Goal: Information Seeking & Learning: Learn about a topic

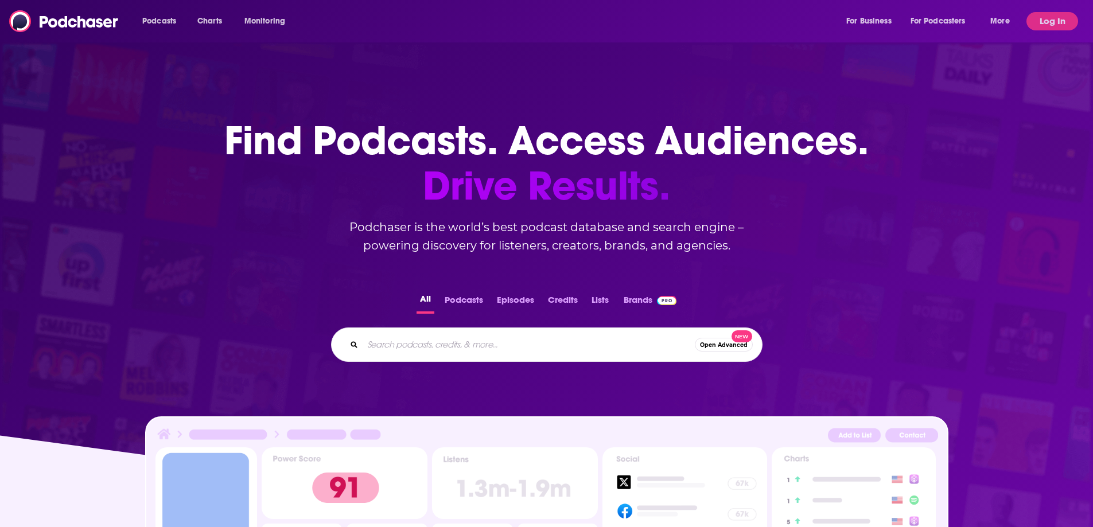
click at [460, 342] on input "Search podcasts, credits, & more..." at bounding box center [529, 345] width 332 height 18
type input "This Week in [GEOGRAPHIC_DATA]"
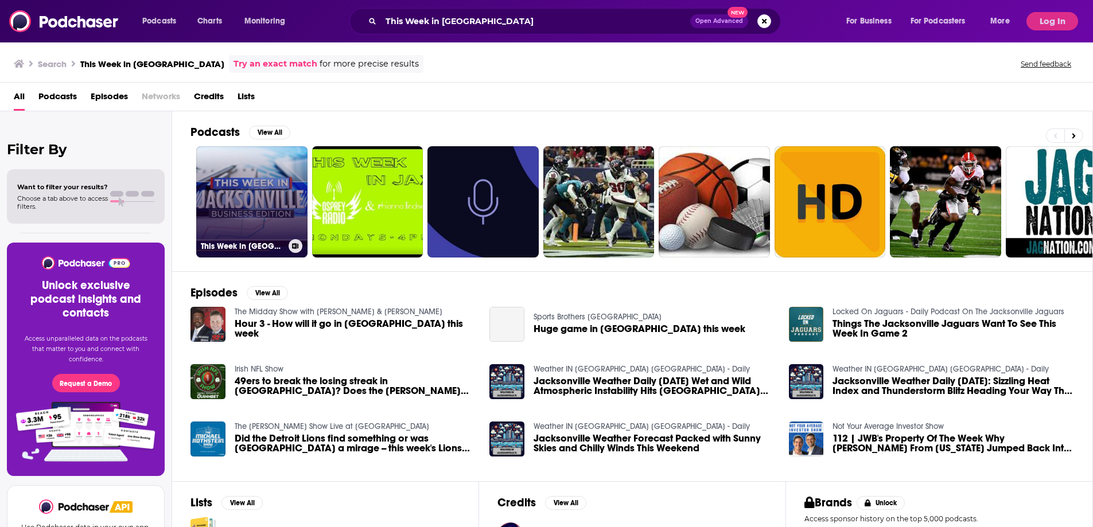
click at [246, 196] on link "This Week in [GEOGRAPHIC_DATA]: Business Edition" at bounding box center [251, 201] width 111 height 111
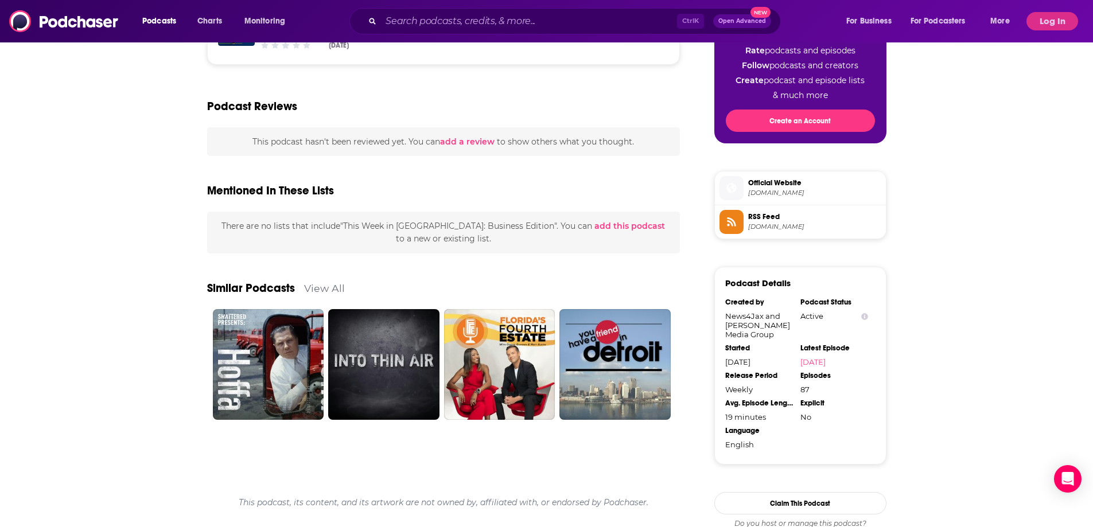
scroll to position [611, 0]
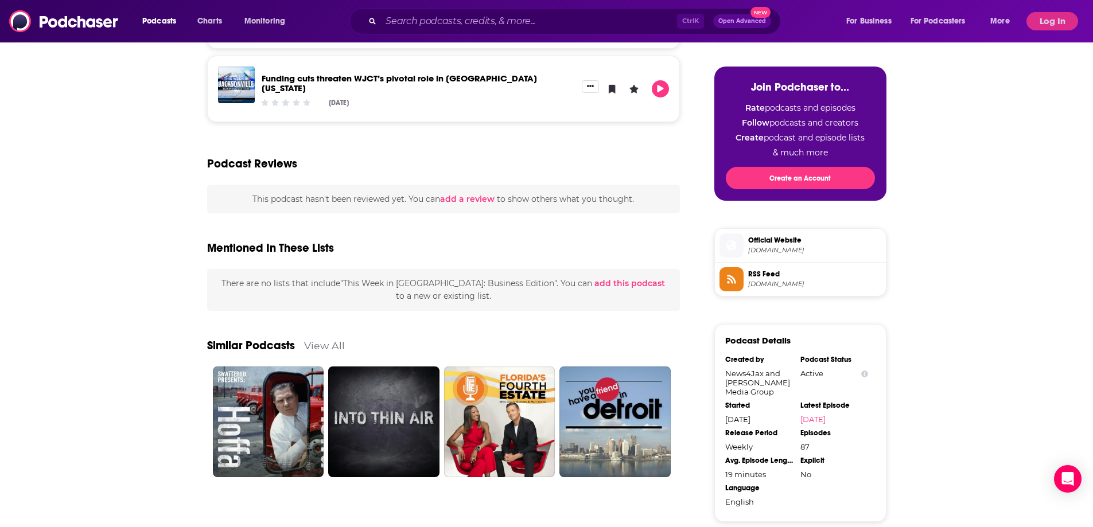
click at [782, 238] on span "Official Website" at bounding box center [814, 240] width 133 height 10
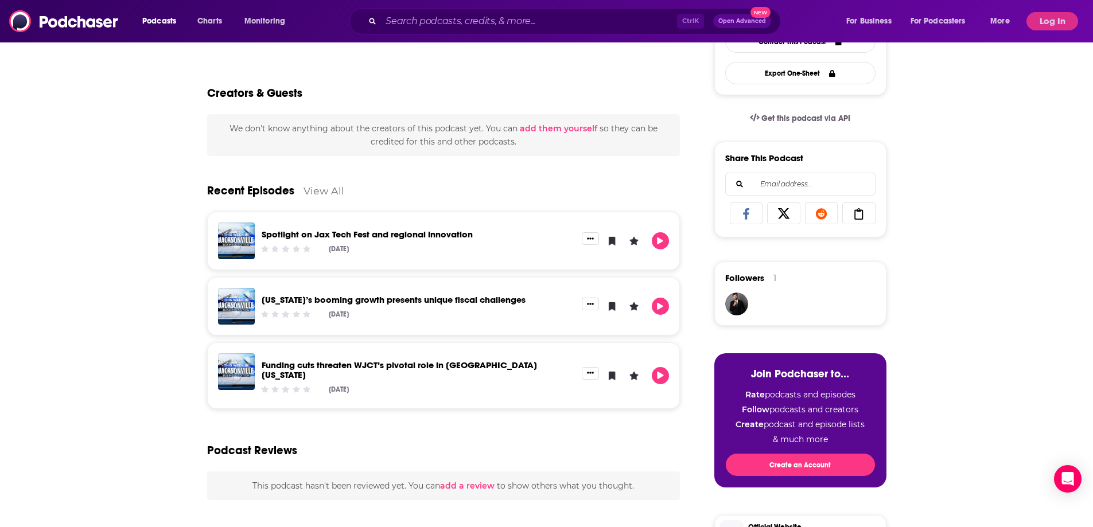
scroll to position [0, 0]
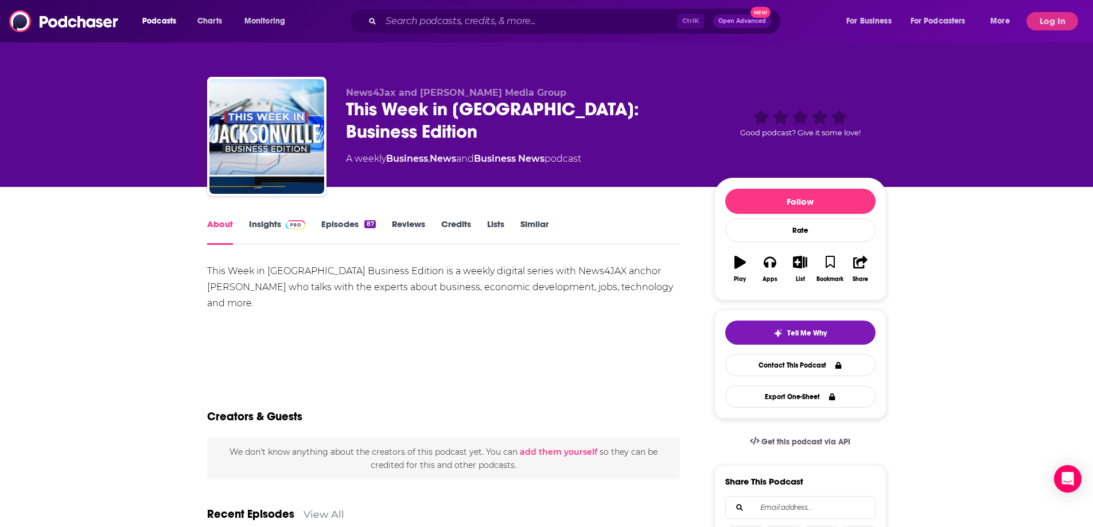
click at [503, 226] on link "Lists" at bounding box center [495, 232] width 17 height 26
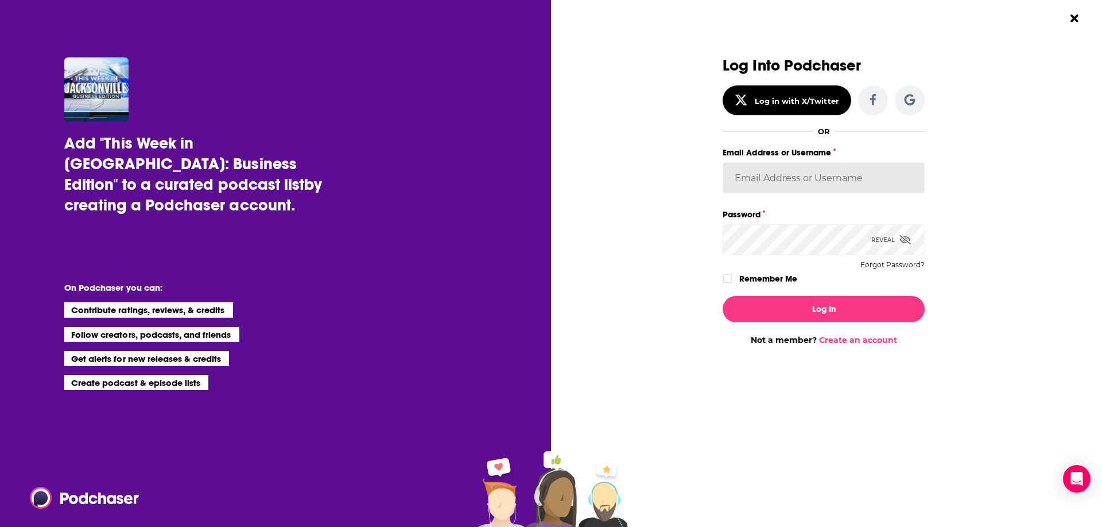
type input "[EMAIL_ADDRESS][PERSON_NAME][DOMAIN_NAME]"
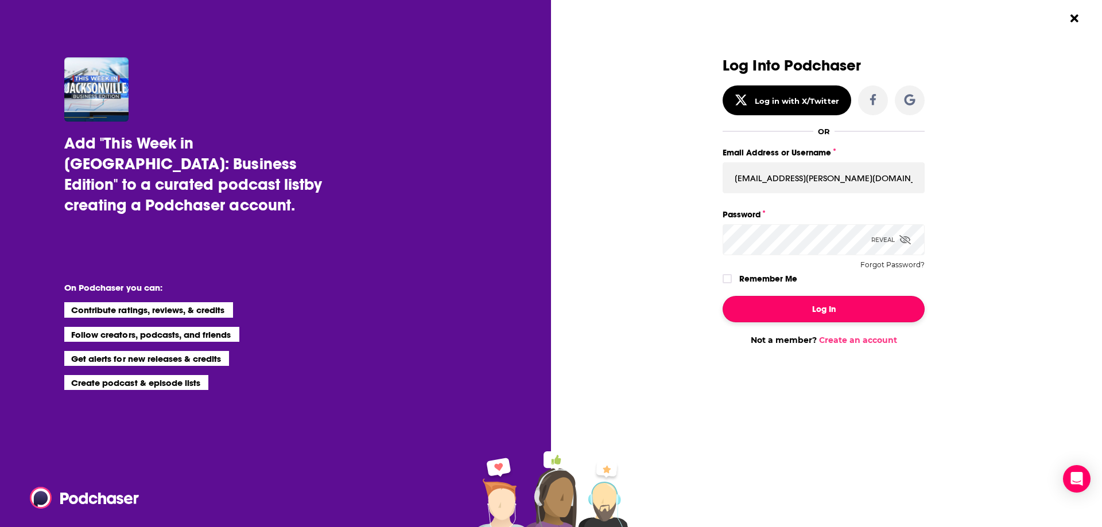
click at [849, 313] on button "Log In" at bounding box center [824, 309] width 202 height 26
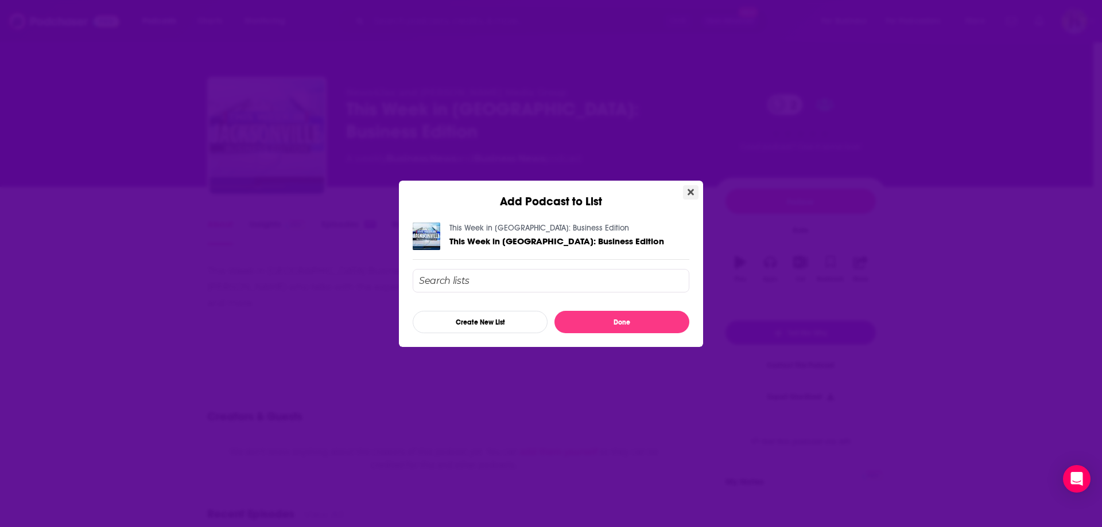
click at [690, 191] on icon "Close" at bounding box center [691, 192] width 6 height 6
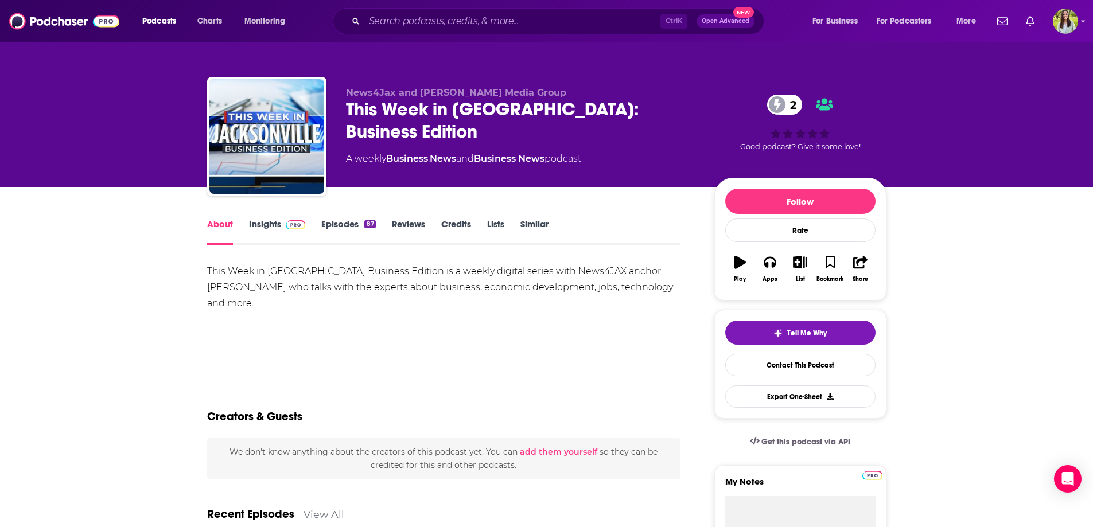
click at [265, 224] on link "Insights" at bounding box center [277, 232] width 57 height 26
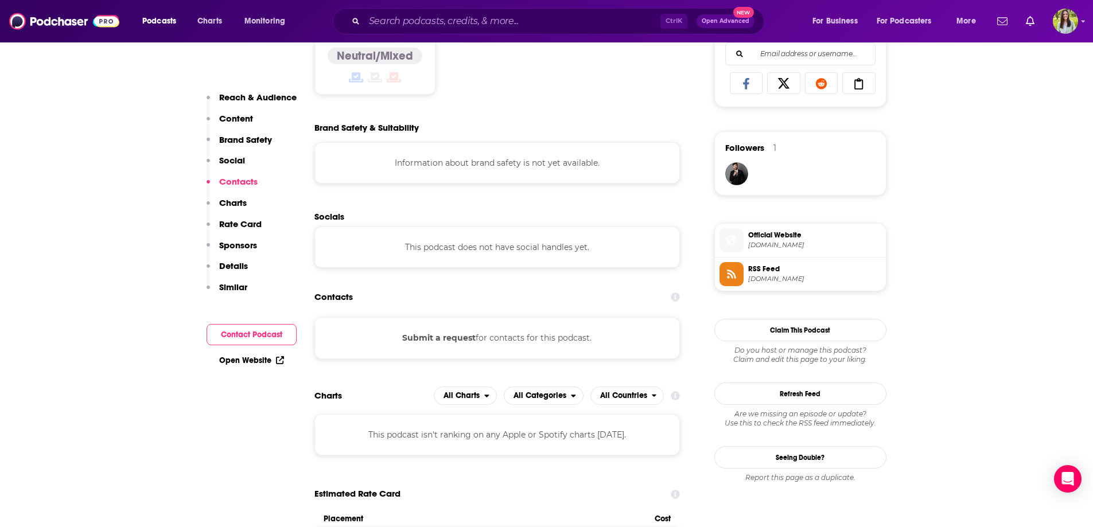
scroll to position [746, 0]
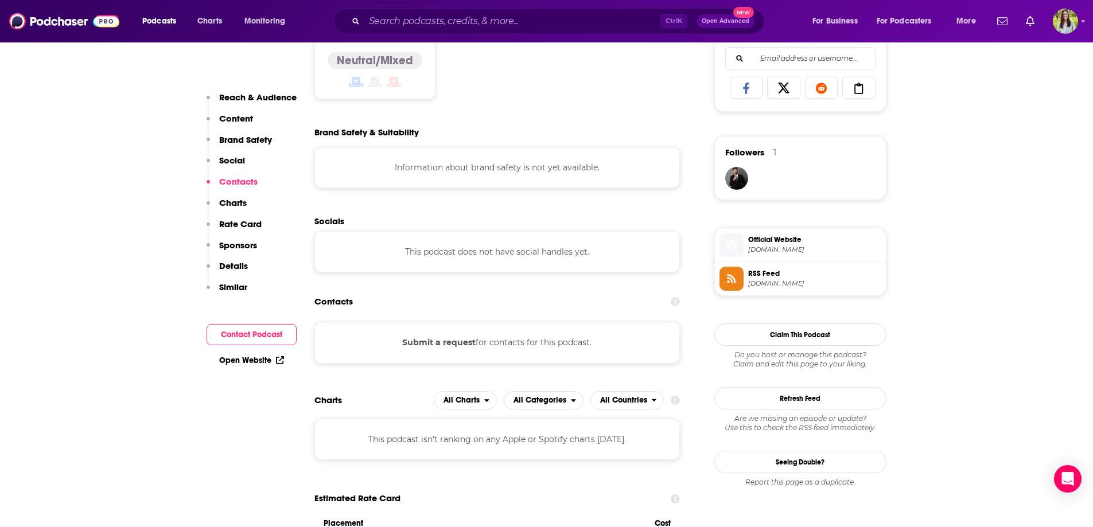
click at [781, 273] on span "RSS Feed" at bounding box center [814, 274] width 133 height 10
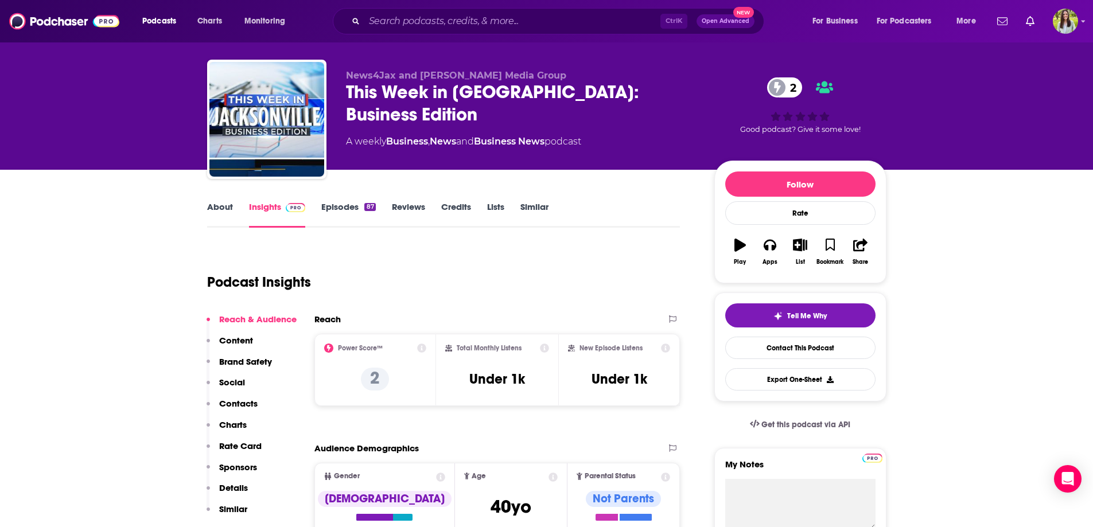
scroll to position [0, 0]
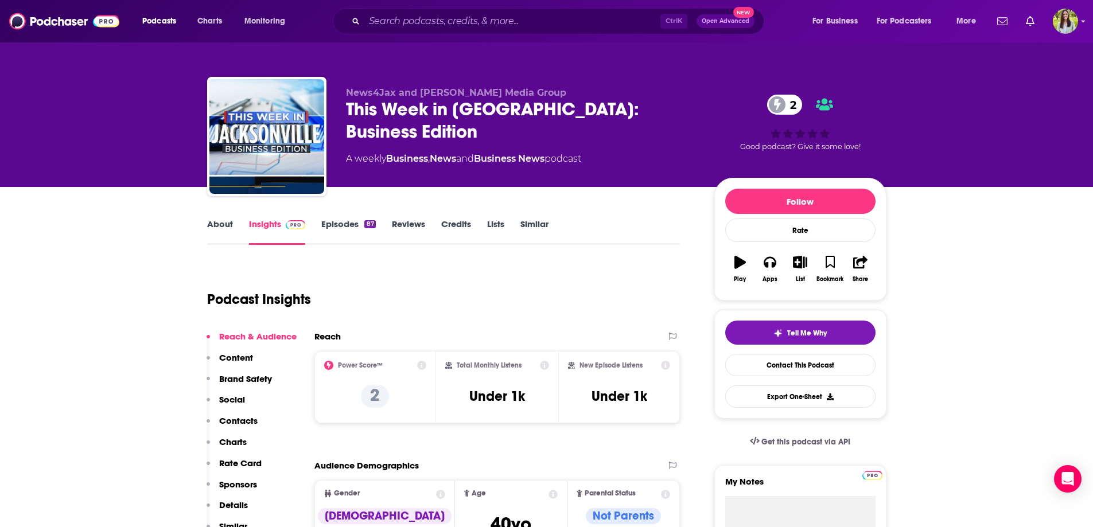
click at [344, 226] on link "Episodes 87" at bounding box center [348, 232] width 54 height 26
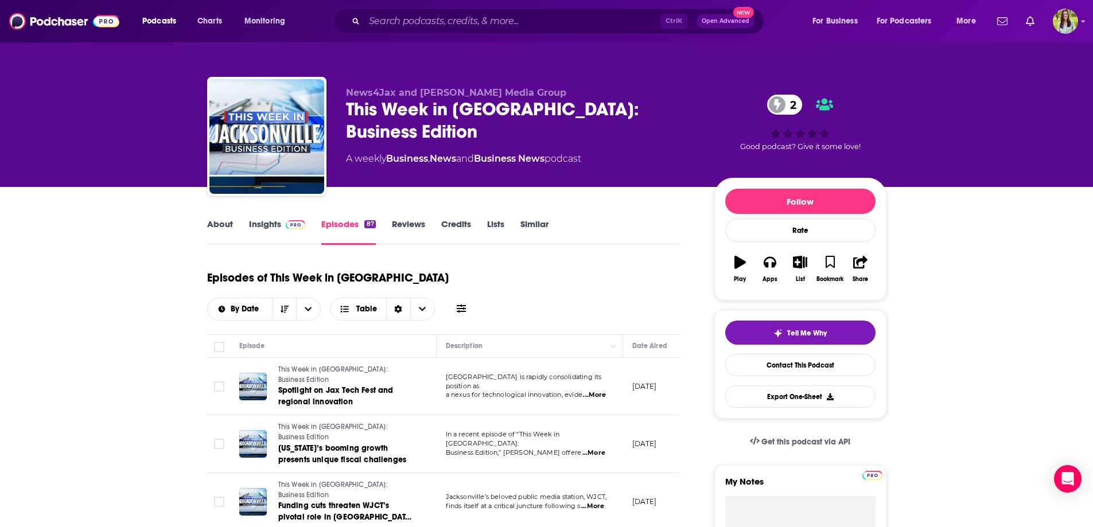
click at [452, 224] on link "Credits" at bounding box center [456, 232] width 30 height 26
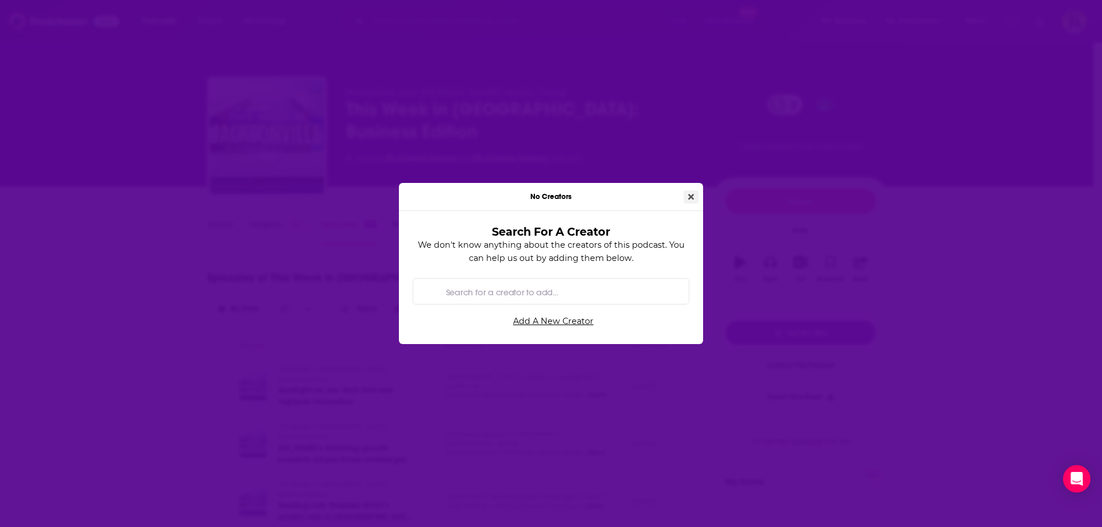
click at [690, 197] on icon "Close" at bounding box center [691, 197] width 6 height 6
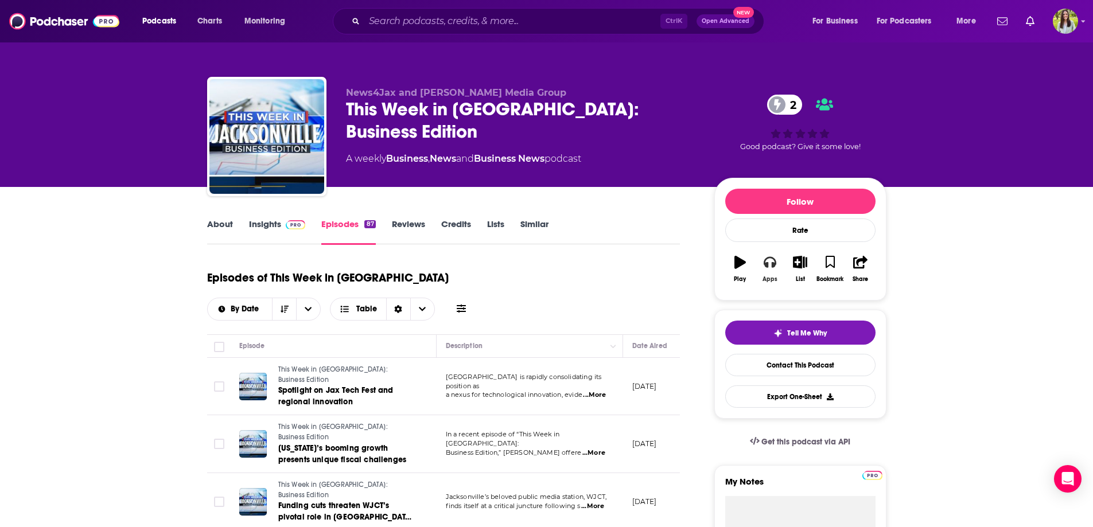
click at [768, 267] on icon "button" at bounding box center [770, 262] width 13 height 11
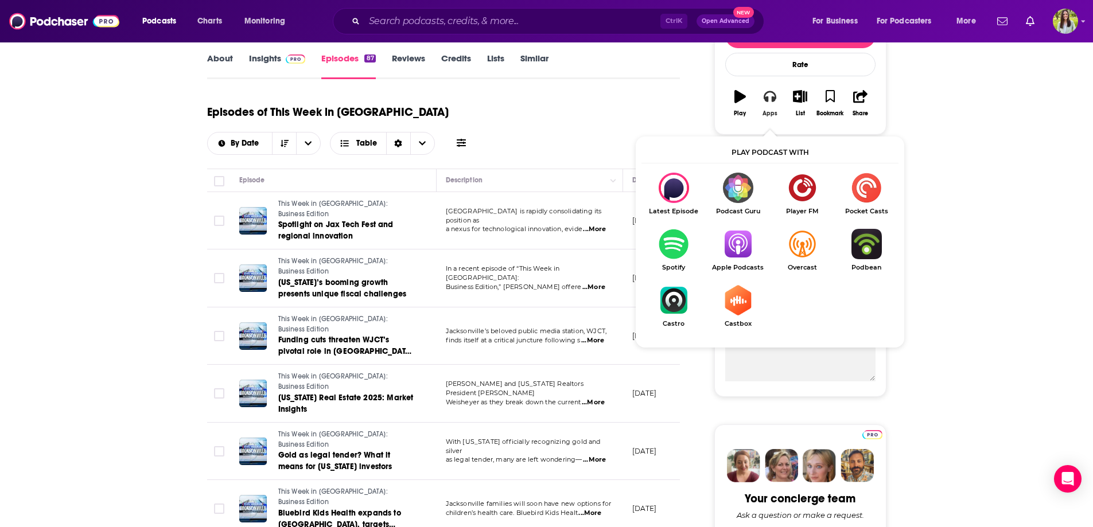
scroll to position [172, 0]
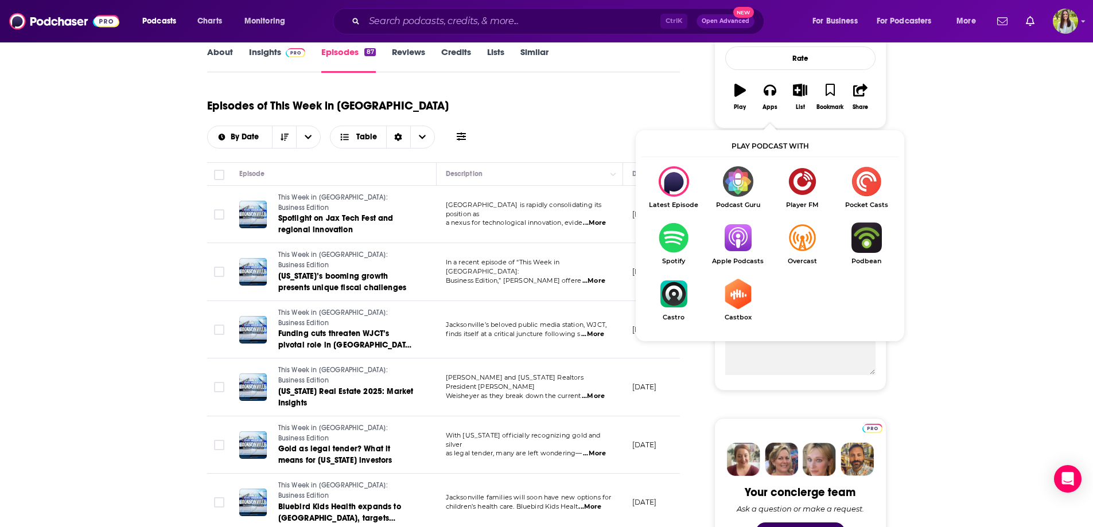
click at [676, 244] on img "Show Listen On dropdown" at bounding box center [674, 238] width 64 height 30
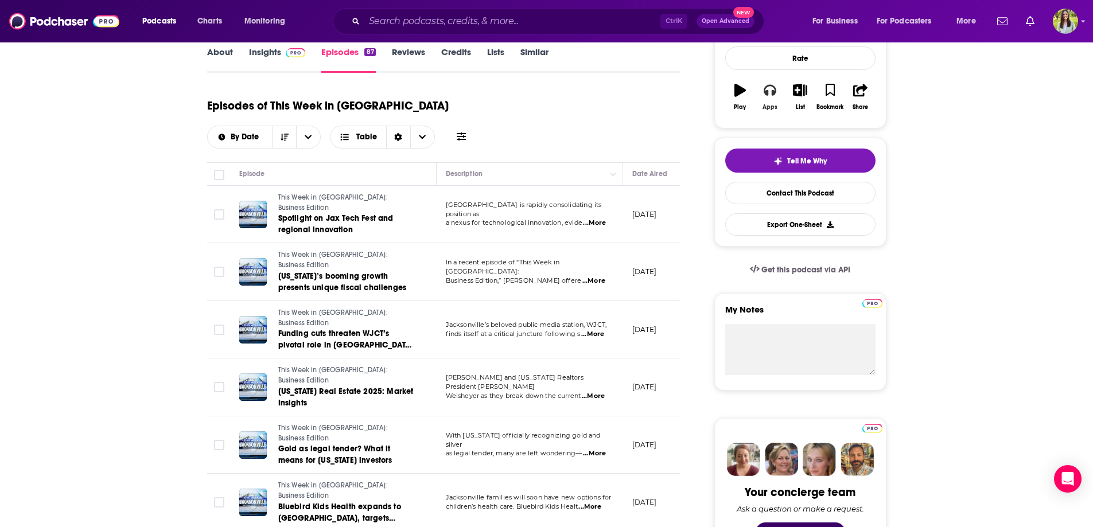
click at [773, 90] on icon "button" at bounding box center [770, 90] width 13 height 13
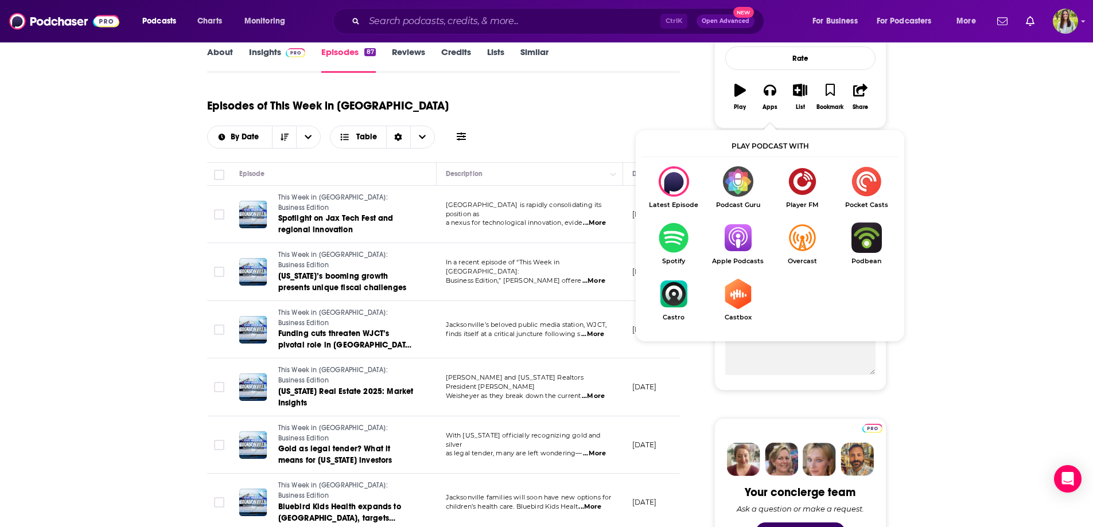
click at [668, 239] on img "Show Listen On dropdown" at bounding box center [674, 238] width 64 height 30
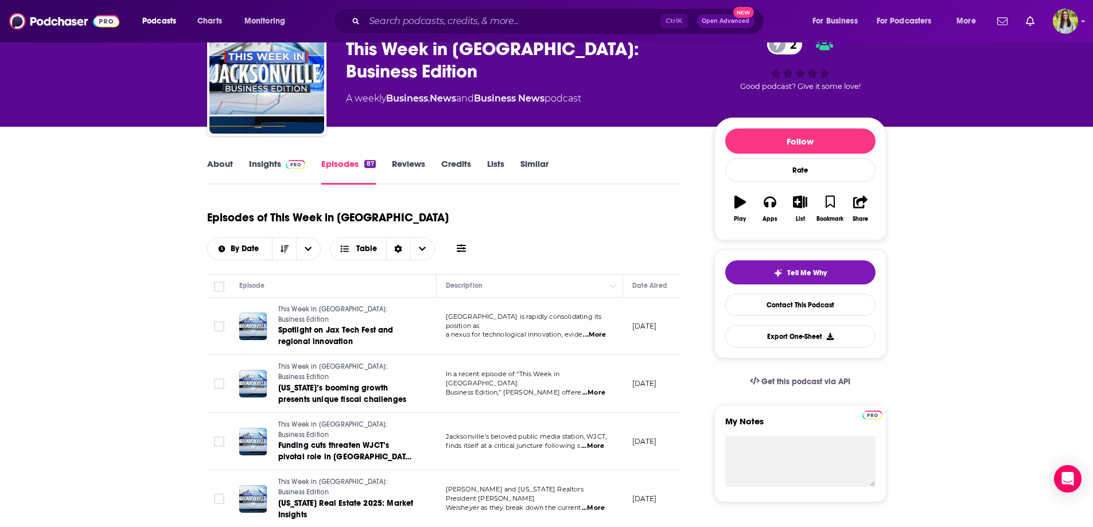
scroll to position [0, 0]
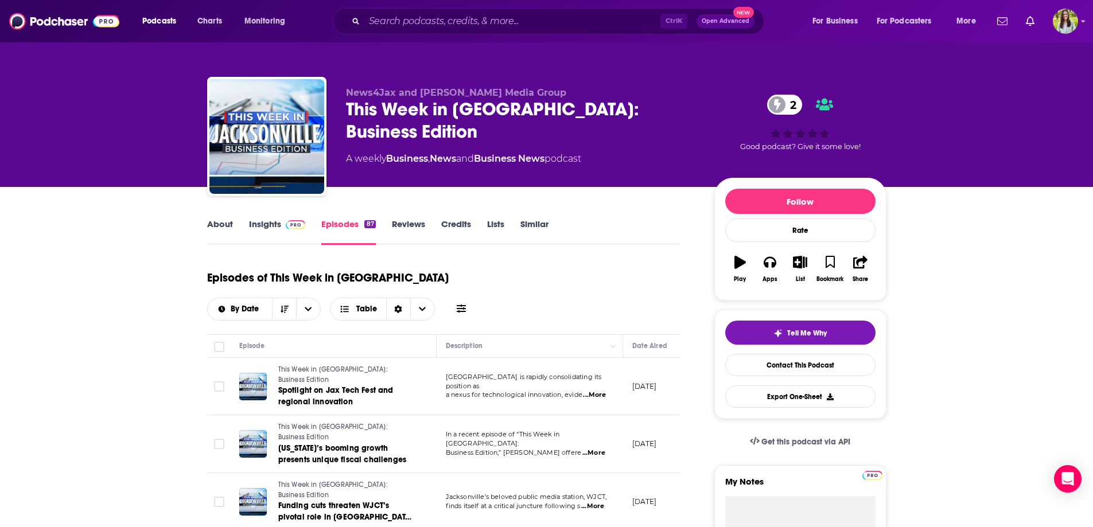
click at [334, 227] on link "Episodes 87" at bounding box center [348, 232] width 54 height 26
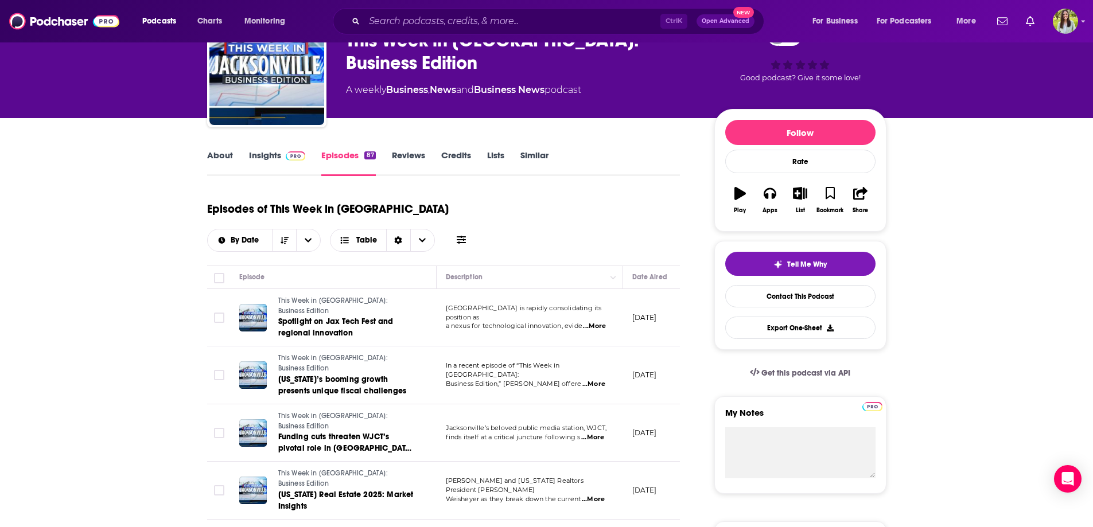
scroll to position [287, 0]
